Goal: Task Accomplishment & Management: Manage account settings

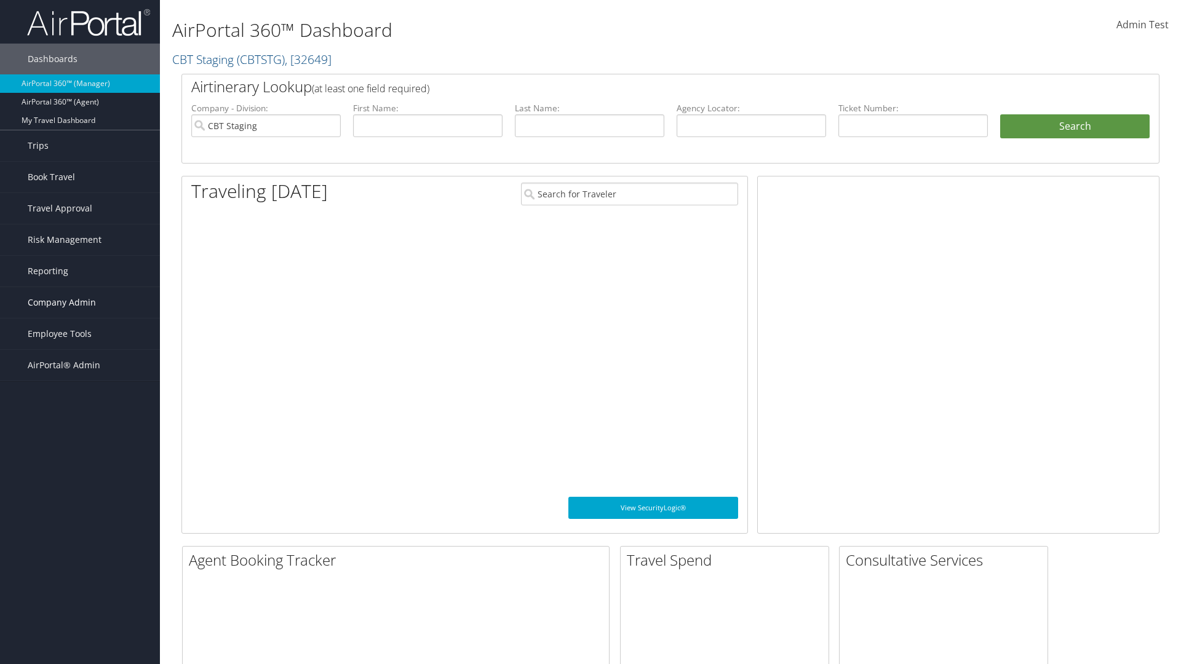
click at [80, 303] on span "Company Admin" at bounding box center [62, 302] width 68 height 31
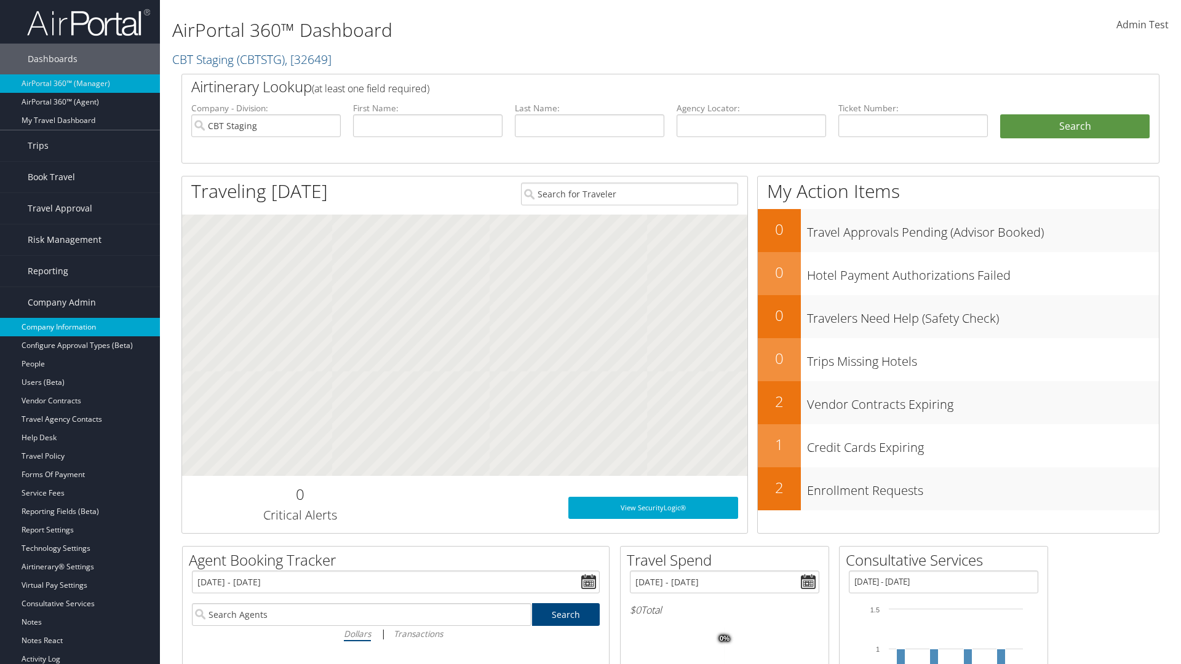
click at [80, 327] on link "Company Information" at bounding box center [80, 327] width 160 height 18
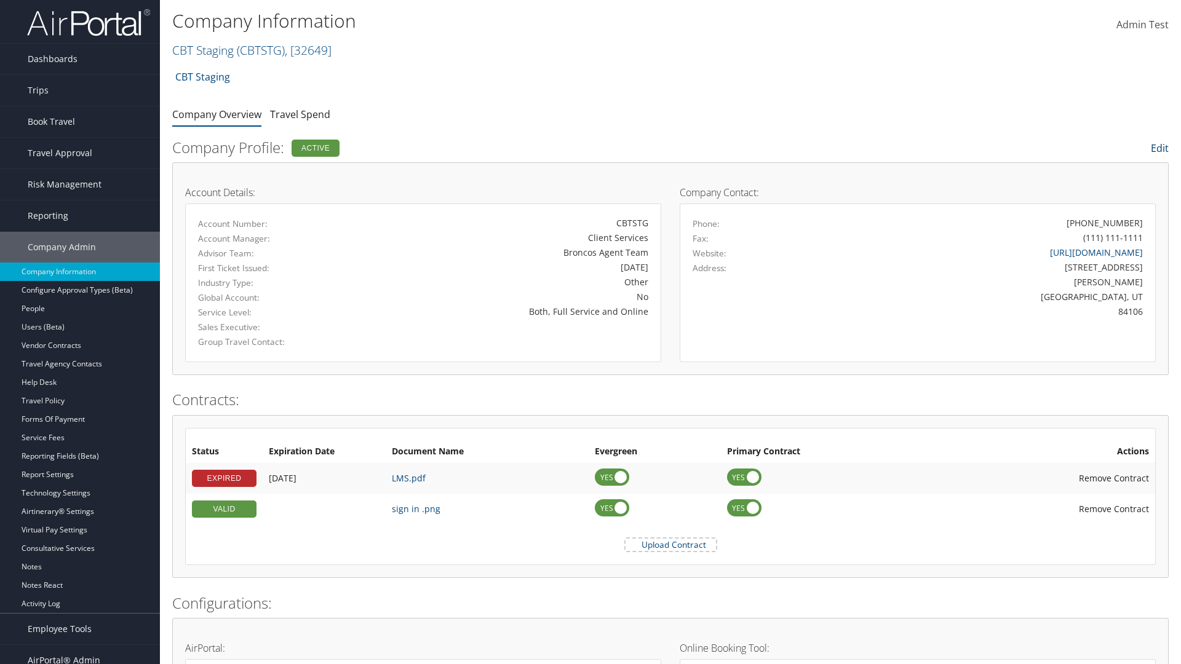
click at [1158, 148] on link "Edit" at bounding box center [1160, 148] width 18 height 14
